Goal: Task Accomplishment & Management: Complete application form

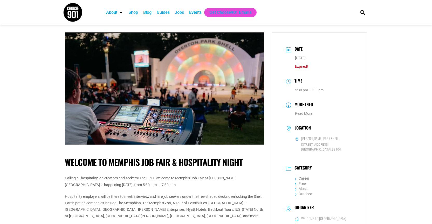
click at [190, 11] on div "Events" at bounding box center [195, 12] width 12 height 6
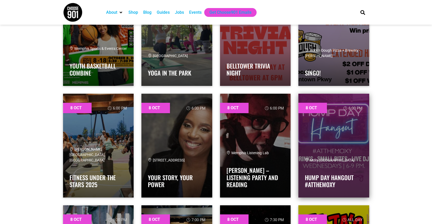
scroll to position [11004, 0]
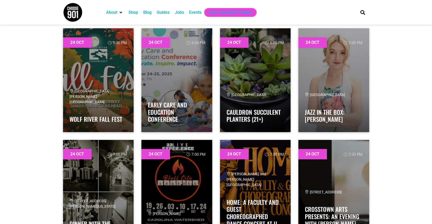
click at [180, 12] on div "Jobs" at bounding box center [179, 12] width 9 height 6
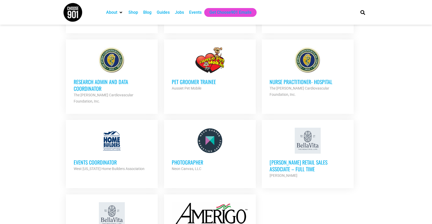
scroll to position [649, 0]
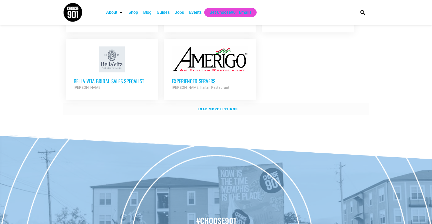
click at [225, 107] on strong "Load more listings" at bounding box center [218, 109] width 40 height 4
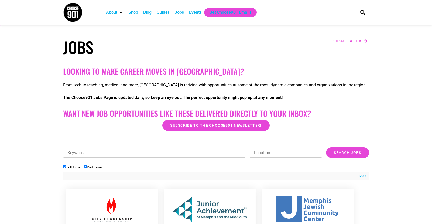
scroll to position [0, 0]
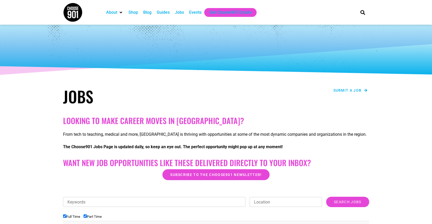
click at [347, 91] on span "Submit a job" at bounding box center [347, 90] width 28 height 4
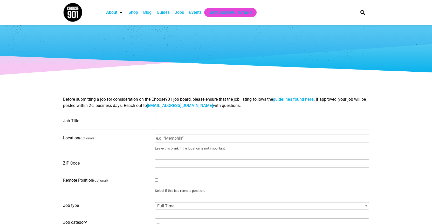
select select
click at [176, 121] on input "Job Title" at bounding box center [262, 121] width 214 height 8
click at [170, 123] on input "Job Title" at bounding box center [262, 121] width 214 height 8
type input "H"
type input "Supervisors/Housekeepers/Maintenance/Front Desk"
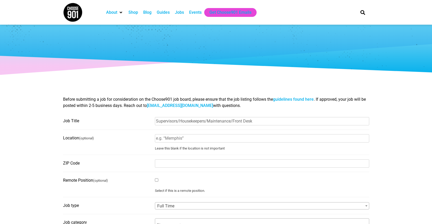
click at [175, 140] on input "Location (optional)" at bounding box center [262, 138] width 214 height 8
type input "Hotels of [GEOGRAPHIC_DATA]"
type input "38103"
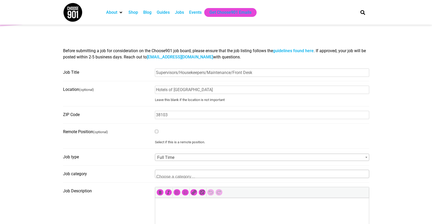
scroll to position [52, 0]
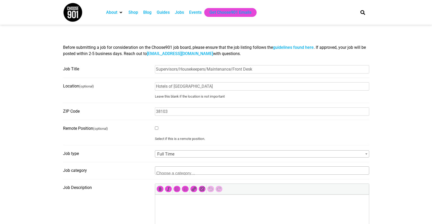
click at [173, 171] on span at bounding box center [180, 171] width 50 height 8
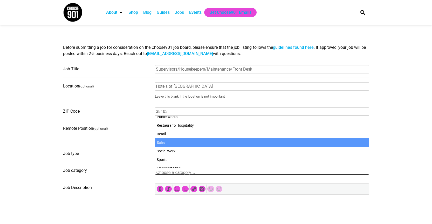
scroll to position [222, 0]
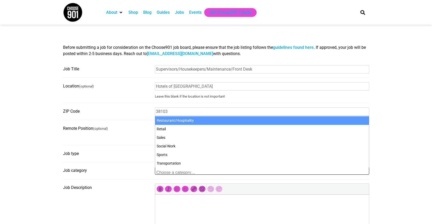
select select "115"
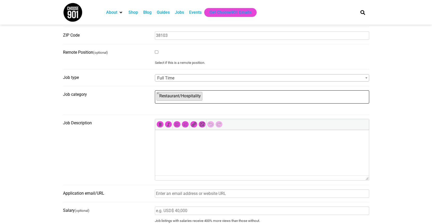
scroll to position [130, 0]
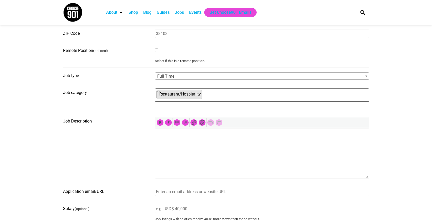
click at [170, 137] on p at bounding box center [262, 135] width 209 height 6
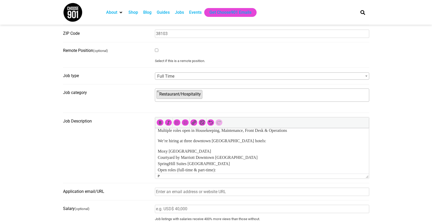
scroll to position [0, 0]
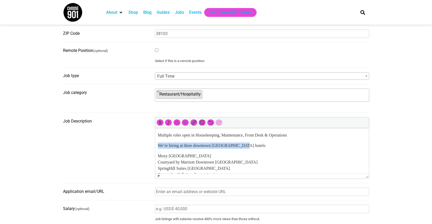
drag, startPoint x: 254, startPoint y: 145, endPoint x: 157, endPoint y: 144, distance: 96.5
click at [157, 144] on html "Multiple roles open in Housekeeping, Maintenance, Front Desk & Operations We’re…" at bounding box center [262, 211] width 214 height 166
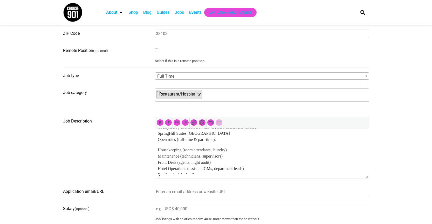
scroll to position [26, 0]
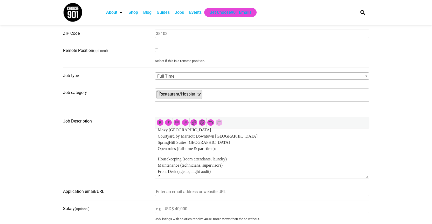
click at [158, 149] on p "Moxy Memphis Downtown Courtyard by Marriott Downtown Memphis SpringHill Suites …" at bounding box center [262, 139] width 209 height 25
click at [230, 154] on p "Open roles (full-time & part-time):" at bounding box center [262, 153] width 209 height 6
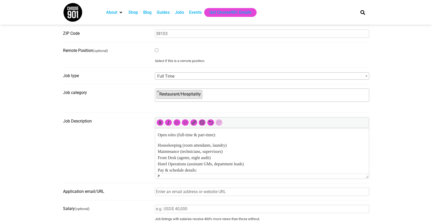
scroll to position [52, 0]
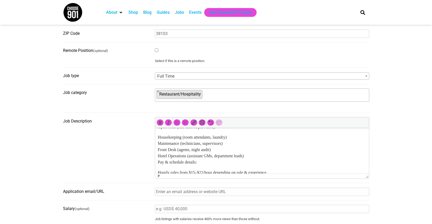
drag, startPoint x: 181, startPoint y: 148, endPoint x: 188, endPoint y: 152, distance: 8.4
click at [181, 149] on p "Housekeeping (room attendants, laundry) Maintenance (technicians, supervisors) …" at bounding box center [262, 149] width 209 height 31
click at [187, 136] on p "Housekeeping (room attendants, laundry) Maintenance (technicians, supervisors) …" at bounding box center [262, 149] width 209 height 31
click at [216, 154] on p "Housekeeping (supervisors, room attendants, laundry) Maintenance (technicians, …" at bounding box center [262, 149] width 209 height 31
drag, startPoint x: 217, startPoint y: 155, endPoint x: 192, endPoint y: 155, distance: 25.4
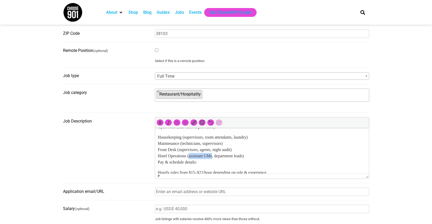
click at [192, 155] on p "Housekeeping (supervisors, room attendants, laundry) Maintenance (technicians, …" at bounding box center [262, 149] width 209 height 31
drag, startPoint x: 203, startPoint y: 150, endPoint x: 186, endPoint y: 149, distance: 16.9
click at [186, 149] on p "Housekeeping (supervisors, room attendants, laundry) Maintenance (technicians, …" at bounding box center [262, 149] width 209 height 31
click at [237, 161] on p "Housekeeping (supervisors, room attendants, laundry) Maintenance (technicians, …" at bounding box center [262, 149] width 209 height 31
click at [249, 155] on p "Housekeeping (supervisors, room attendants, laundry) Maintenance (technicians, …" at bounding box center [262, 149] width 209 height 31
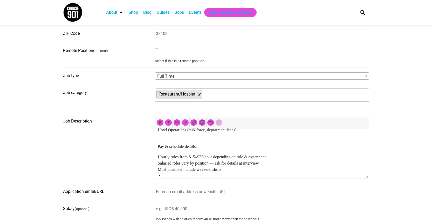
scroll to position [104, 0]
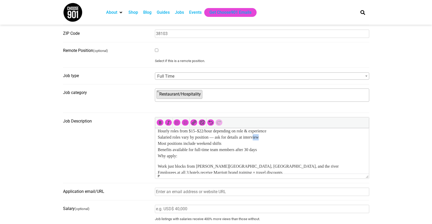
drag, startPoint x: 274, startPoint y: 135, endPoint x: 260, endPoint y: 136, distance: 13.8
click at [260, 136] on p "Hourly roles from $15–$22/hour depending on role & experience Salaried roles va…" at bounding box center [262, 143] width 209 height 31
click at [242, 139] on p "Hourly roles from $15–$22/hour depending on role & experience Salaried roles va…" at bounding box center [262, 143] width 209 height 31
click at [236, 141] on p "Hourly roles from $15–$22/hour depending on role & experience Salaried roles va…" at bounding box center [262, 143] width 209 height 31
click at [268, 149] on p "Hourly roles from $15–$22/hour depending on role & experience Salaried roles va…" at bounding box center [262, 143] width 209 height 31
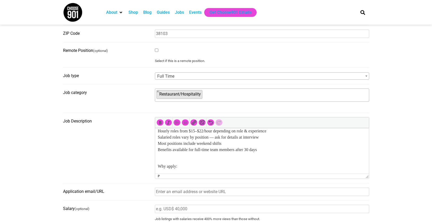
click at [254, 149] on p "Hourly roles from $15–$22/hour depending on role & experience Salaried roles va…" at bounding box center [262, 140] width 209 height 25
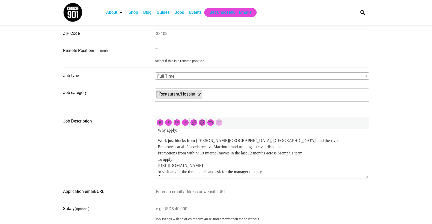
scroll to position [145, 0]
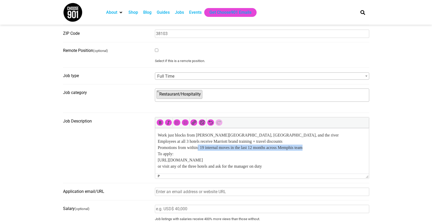
drag, startPoint x: 320, startPoint y: 146, endPoint x: 201, endPoint y: 147, distance: 118.9
click at [201, 147] on p "Work just blocks from Beale Street, AutoZone Park, and the river Employees at a…" at bounding box center [262, 150] width 209 height 37
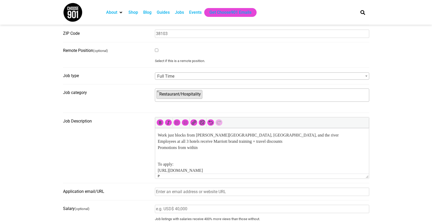
click at [212, 145] on p "Work just blocks from Beale Street, AutoZone Park, and the river Employees at a…" at bounding box center [262, 141] width 209 height 19
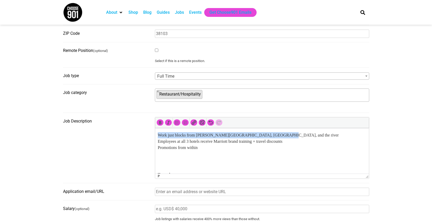
drag, startPoint x: 280, startPoint y: 134, endPoint x: 158, endPoint y: 135, distance: 122.5
click at [158, 135] on p "Work just blocks from Beale Street, AutoZone Park, and the river Employees at a…" at bounding box center [262, 141] width 209 height 19
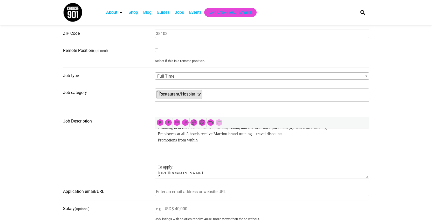
scroll to position [166, 0]
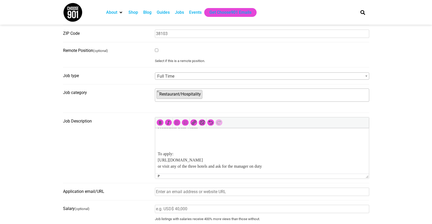
click at [180, 142] on body "Multiple roles open in Housekeeping, Maintenance, Front Desk & Operations The H…" at bounding box center [262, 67] width 209 height 203
click at [174, 141] on p at bounding box center [262, 143] width 209 height 6
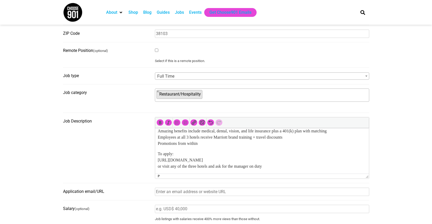
scroll to position [149, 0]
click at [240, 160] on p "To apply: https://jobs.lever.co/summitmgmt-corp or visit any of the three hotel…" at bounding box center [262, 160] width 209 height 19
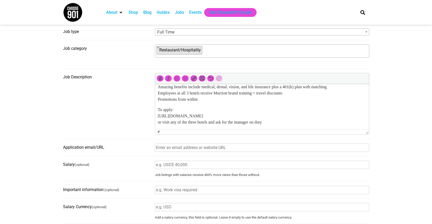
scroll to position [182, 0]
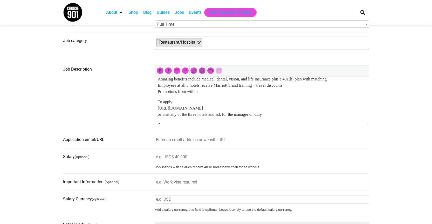
click at [181, 142] on input "Application email/URL" at bounding box center [262, 140] width 214 height 8
type input "www.summitmgmtcorp.com"
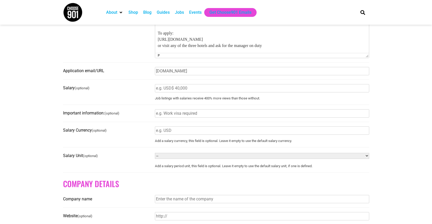
scroll to position [260, 0]
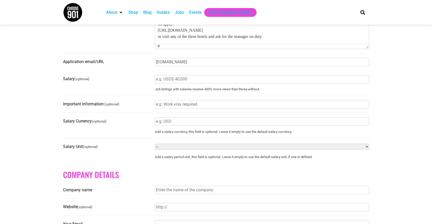
click at [168, 125] on input "Salary Currency (optional)" at bounding box center [262, 121] width 214 height 8
type input "USD"
click at [175, 150] on select "-- Year Month Week Day Hour" at bounding box center [262, 147] width 214 height 6
click at [125, 131] on fieldset "Salary Currency (optional) USD Add a salary currency, this field is optional. L…" at bounding box center [216, 127] width 306 height 21
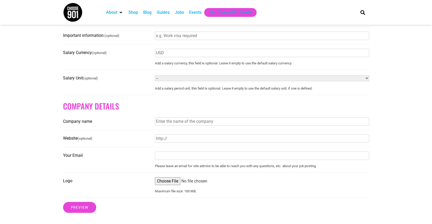
scroll to position [337, 0]
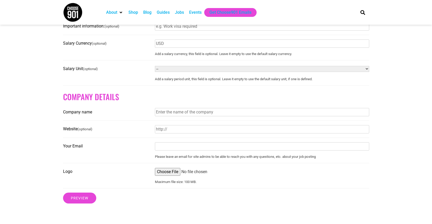
click at [167, 114] on input "Company name" at bounding box center [262, 112] width 214 height 8
type input "Summit Management Corporation"
click at [177, 132] on input "Website (optional)" at bounding box center [262, 129] width 214 height 8
type input "http://www.summitmgmtcorp.com"
click at [166, 148] on input "Your Email" at bounding box center [262, 146] width 214 height 8
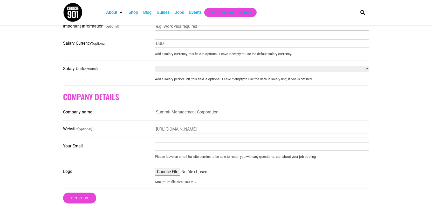
type input "smcadmin@summitmgmtcorp.com"
click at [164, 176] on input "Logo" at bounding box center [262, 172] width 214 height 8
type input "C:\fakepath\Hotels of Court Square Logo.png"
click at [83, 203] on input "Preview" at bounding box center [79, 198] width 33 height 11
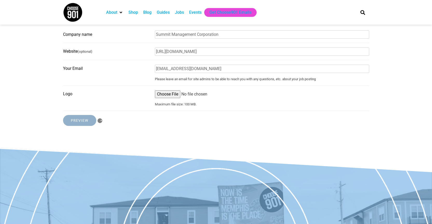
scroll to position [415, 0]
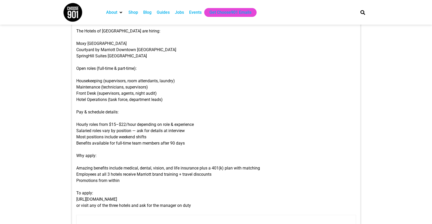
scroll to position [182, 0]
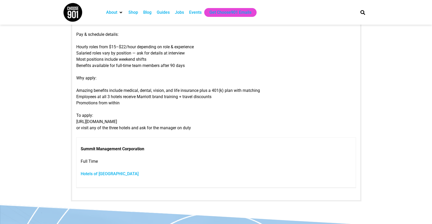
click at [105, 174] on link "Hotels of [GEOGRAPHIC_DATA]" at bounding box center [110, 173] width 58 height 5
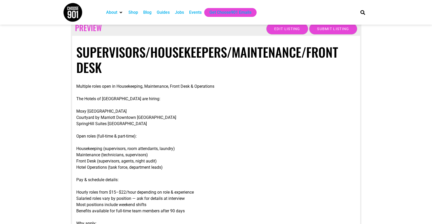
scroll to position [0, 0]
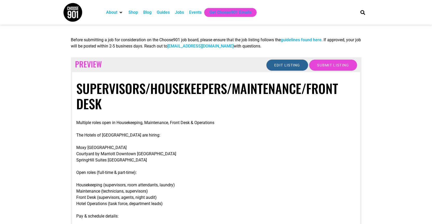
click at [279, 65] on input "Edit listing" at bounding box center [287, 64] width 42 height 11
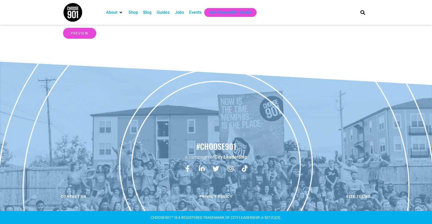
scroll to position [414, 0]
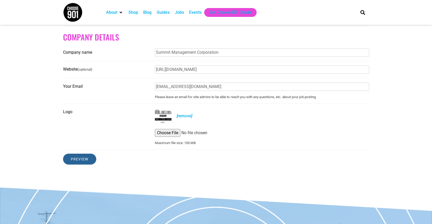
click at [82, 163] on input "Preview" at bounding box center [79, 159] width 33 height 11
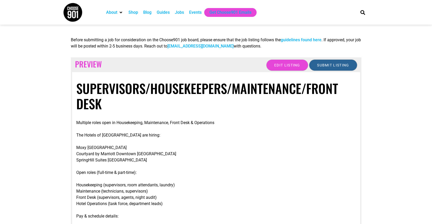
click at [331, 63] on input "Submit Listing" at bounding box center [333, 64] width 48 height 11
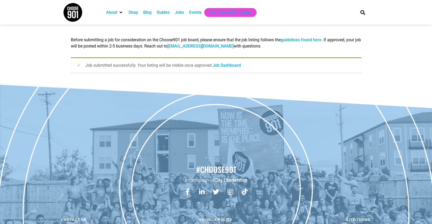
click at [231, 65] on link "Job Dashboard" at bounding box center [227, 65] width 28 height 5
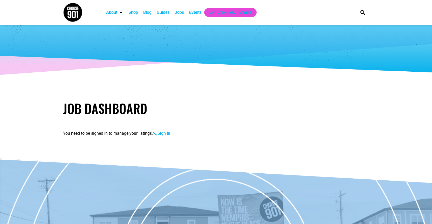
click at [191, 10] on div "Events" at bounding box center [195, 12] width 12 height 6
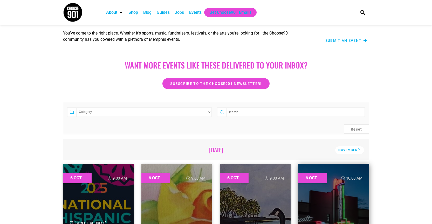
scroll to position [104, 0]
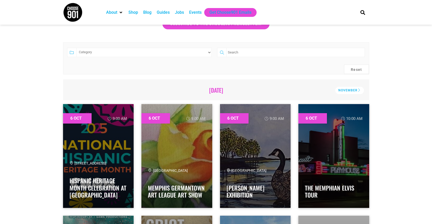
click at [209, 52] on select "Category Adults Only Career Comedy Education Family Family Friendly Festival Fi…" at bounding box center [144, 52] width 136 height 9
select select "1610"
click at [76, 48] on select "Category Adults Only Career Comedy Education Family Family Friendly Festival Fi…" at bounding box center [144, 52] width 136 height 9
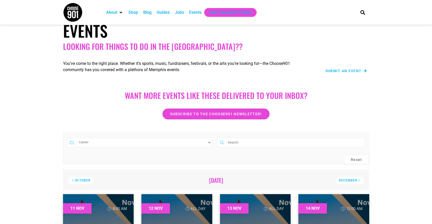
scroll to position [0, 0]
